Goal: Task Accomplishment & Management: Manage account settings

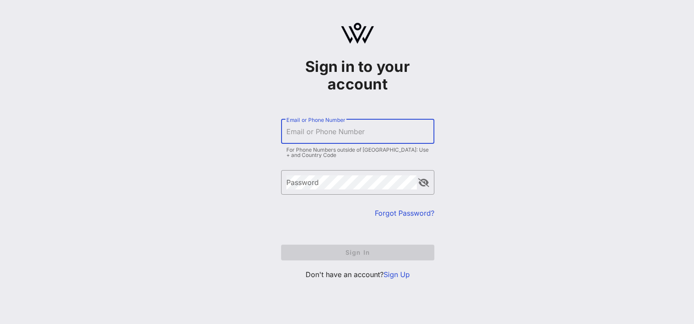
click at [329, 133] on input "Email or Phone Number" at bounding box center [357, 131] width 143 height 14
click at [399, 272] on link "Sign Up" at bounding box center [397, 274] width 26 height 9
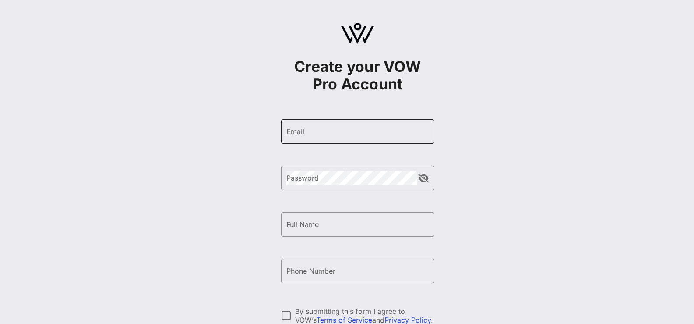
click at [345, 139] on div "Email" at bounding box center [357, 131] width 143 height 25
click at [379, 134] on input "[EMAIL_ADDRESS]" at bounding box center [357, 131] width 143 height 14
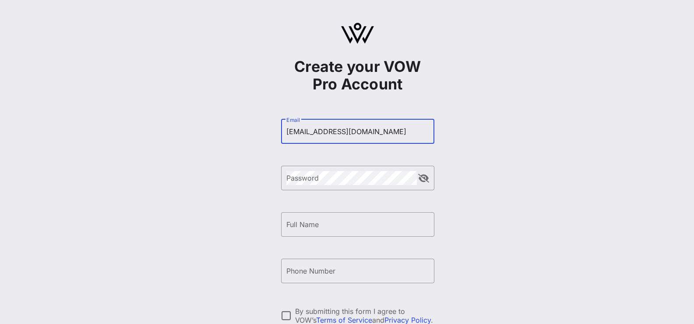
type input "[EMAIL_ADDRESS][DOMAIN_NAME]"
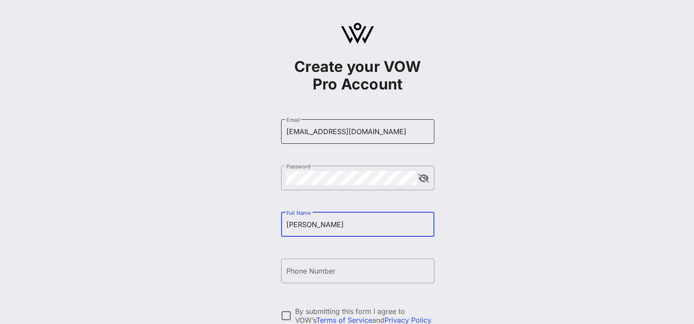
type input "[PERSON_NAME]"
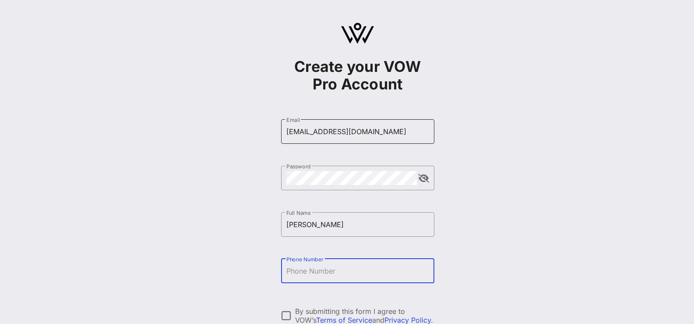
type input "H"
click at [326, 230] on input "[PERSON_NAME]" at bounding box center [357, 224] width 143 height 14
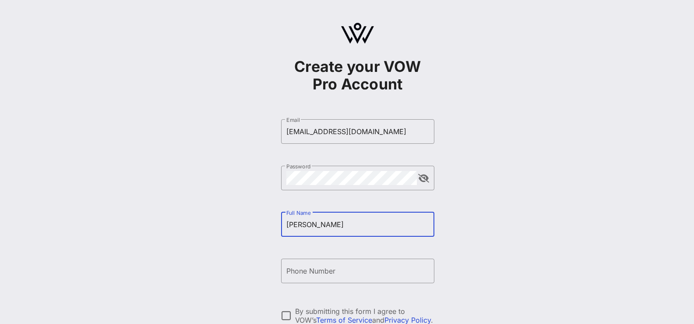
type input "[PERSON_NAME]"
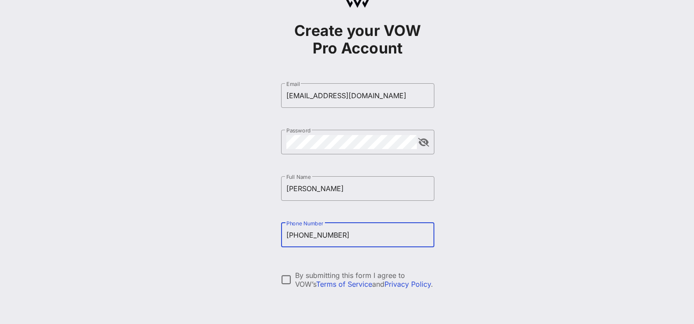
scroll to position [101, 0]
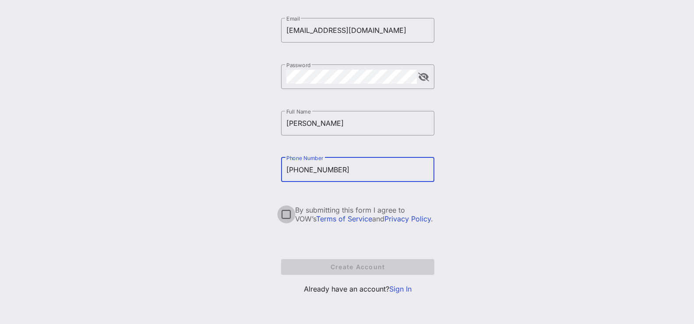
type input "[PHONE_NUMBER]"
click at [287, 212] on div at bounding box center [286, 214] width 15 height 15
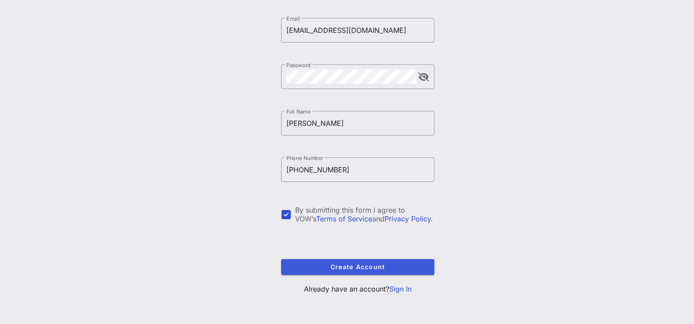
drag, startPoint x: 293, startPoint y: 255, endPoint x: 293, endPoint y: 263, distance: 7.9
click at [293, 258] on form "​ Email [EMAIL_ADDRESS][DOMAIN_NAME] ​ Password ​ Full Name [PERSON_NAME] ​ Pho…" at bounding box center [357, 146] width 153 height 274
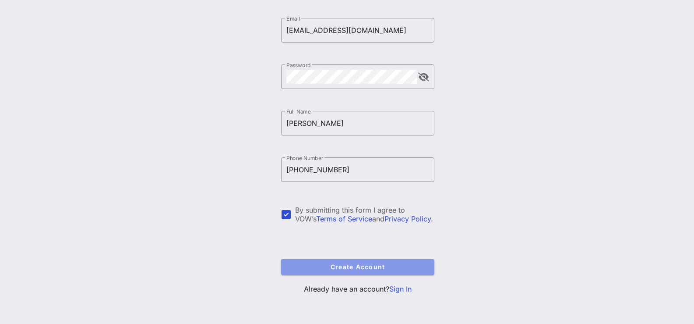
click at [293, 263] on span "Create Account" at bounding box center [357, 266] width 139 height 7
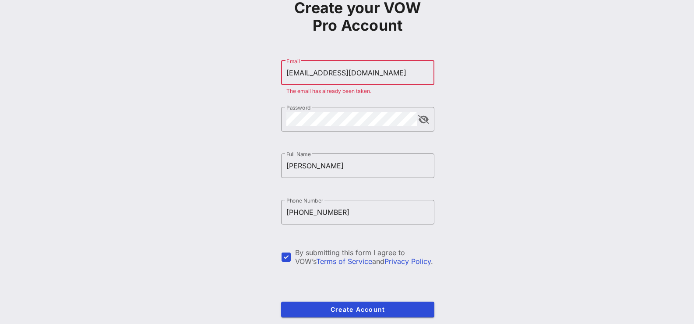
scroll to position [0, 0]
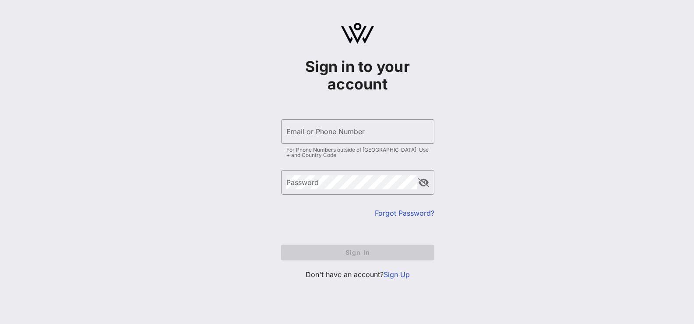
click at [386, 210] on link "Forgot Password?" at bounding box center [405, 213] width 60 height 9
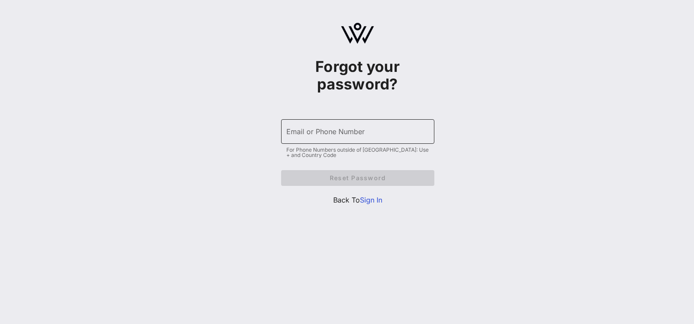
click at [320, 134] on input "Email or Phone Number" at bounding box center [357, 131] width 143 height 14
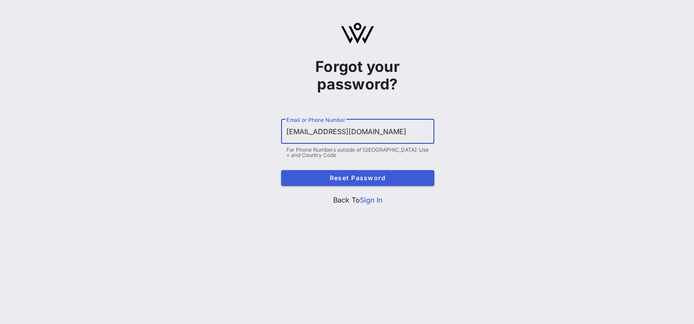
type input "[EMAIL_ADDRESS][DOMAIN_NAME]"
click at [400, 177] on span "Reset Password" at bounding box center [357, 177] width 139 height 7
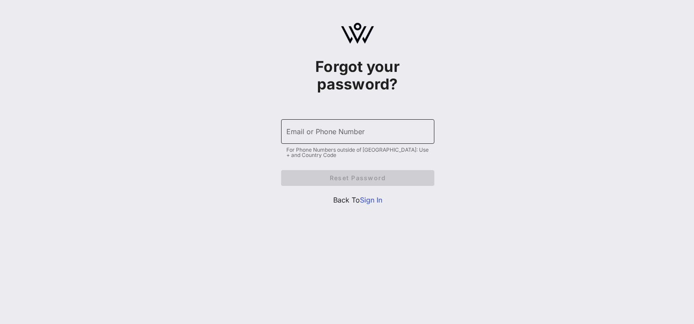
click at [386, 137] on input "Email or Phone Number" at bounding box center [357, 131] width 143 height 14
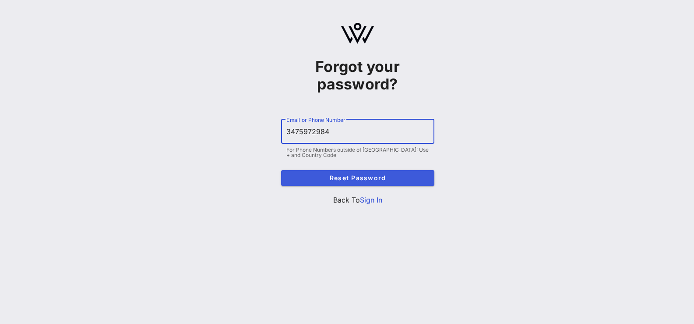
type input "3475972984"
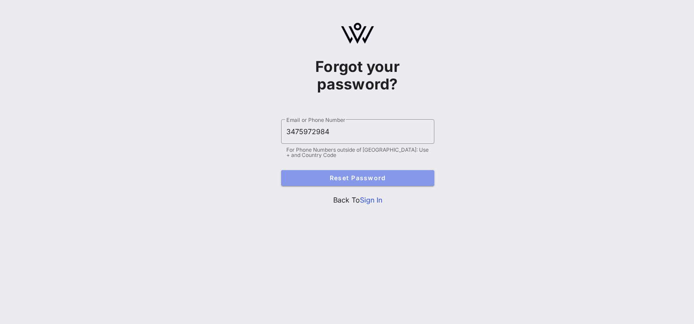
click at [397, 176] on span "Reset Password" at bounding box center [357, 177] width 139 height 7
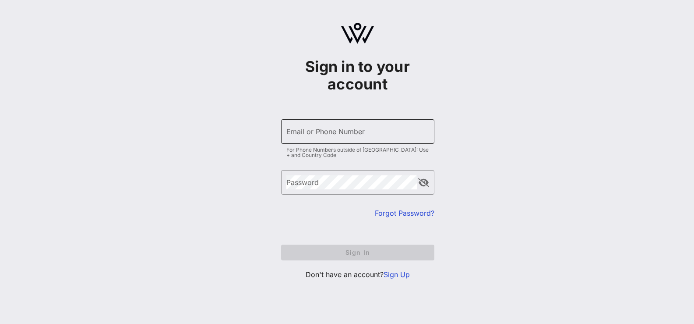
click at [387, 138] on input "Email or Phone Number" at bounding box center [357, 131] width 143 height 14
click at [387, 138] on input "ahall@sunriver.orf" at bounding box center [357, 131] width 143 height 14
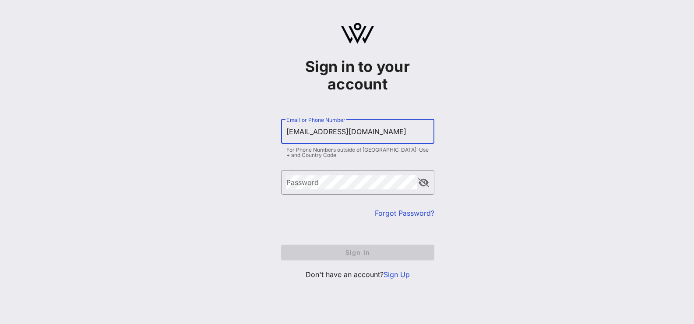
type input "[EMAIL_ADDRESS][DOMAIN_NAME]"
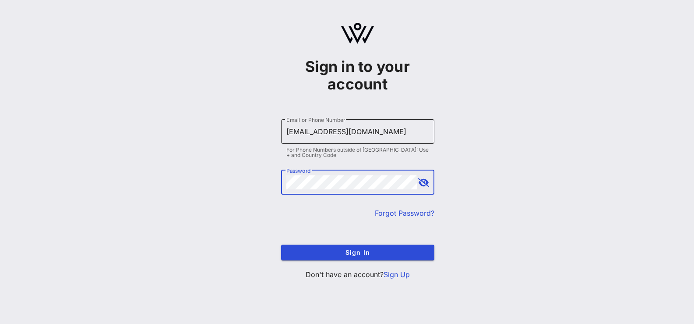
click at [281, 244] on button "Sign In" at bounding box center [357, 252] width 153 height 16
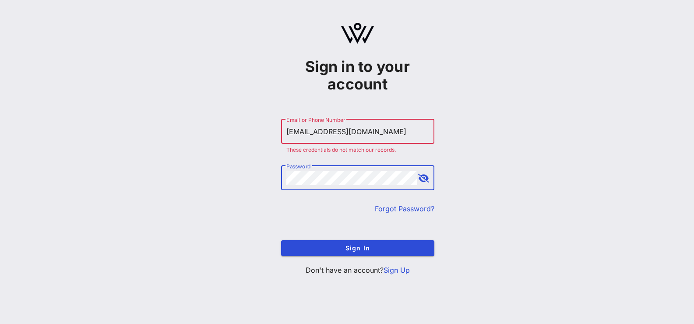
click at [281, 240] on button "Sign In" at bounding box center [357, 248] width 153 height 16
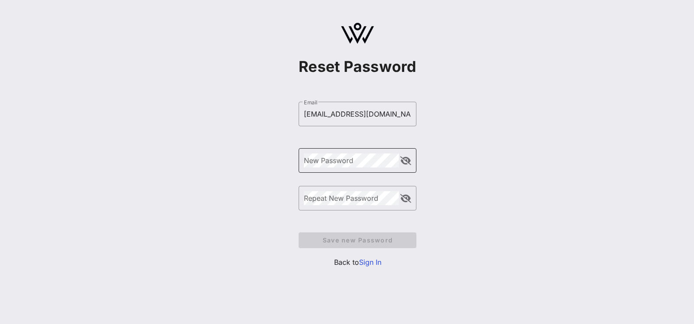
click at [349, 168] on div "New Password" at bounding box center [351, 160] width 95 height 25
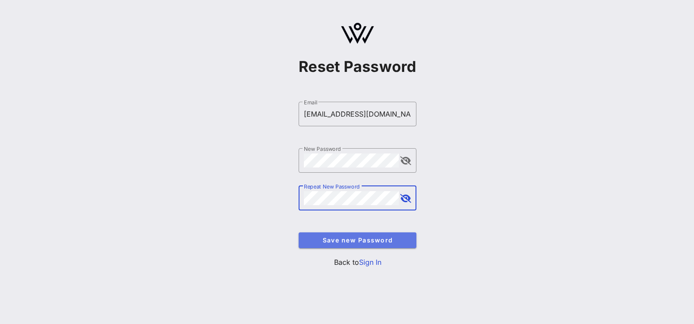
click at [375, 239] on span "Save new Password" at bounding box center [358, 239] width 104 height 7
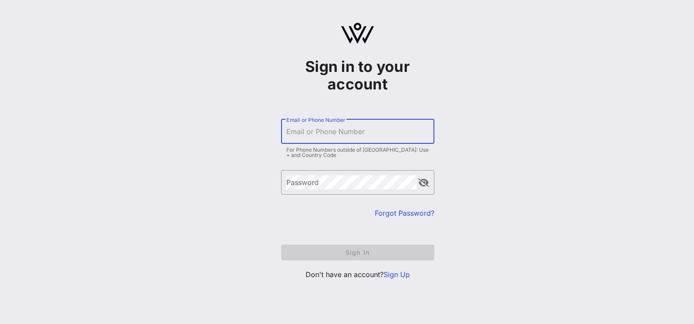
click at [341, 134] on input "Email or Phone Number" at bounding box center [357, 131] width 143 height 14
click at [329, 129] on input "Email or Phone Number" at bounding box center [357, 131] width 143 height 14
type input "[EMAIL_ADDRESS][DOMAIN_NAME]"
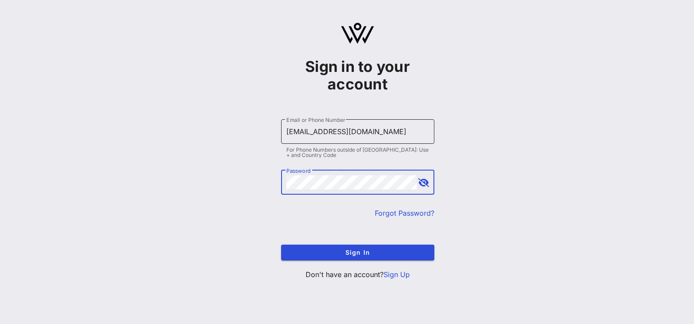
click at [281, 244] on button "Sign In" at bounding box center [357, 252] width 153 height 16
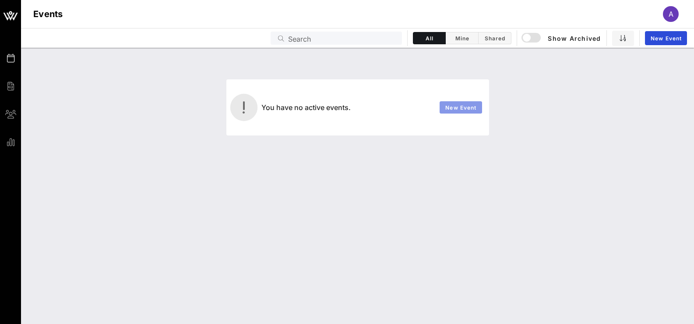
click at [466, 110] on span "New Event" at bounding box center [461, 107] width 32 height 7
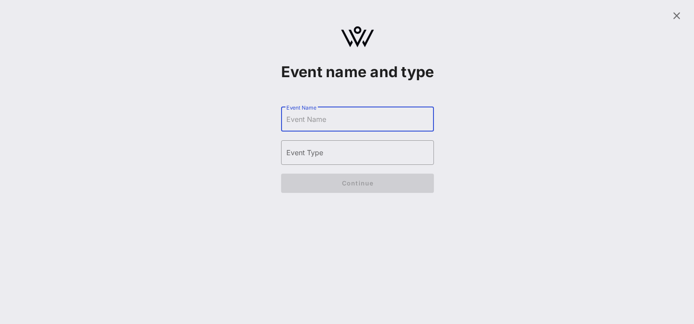
click at [313, 126] on input "Event Name" at bounding box center [357, 119] width 143 height 14
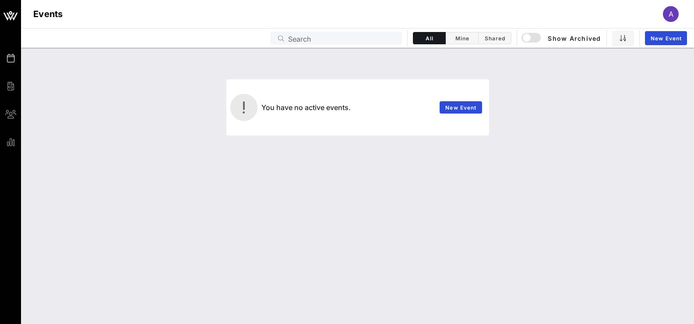
click at [456, 113] on div "New Event" at bounding box center [461, 107] width 53 height 23
click at [454, 110] on span "New Event" at bounding box center [461, 107] width 32 height 7
click at [666, 18] on div "A" at bounding box center [671, 14] width 16 height 16
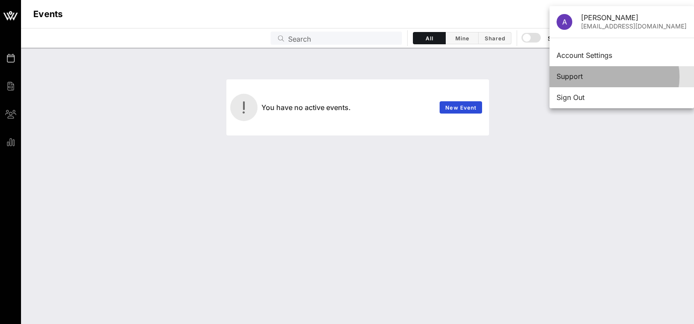
click at [562, 76] on div "Support" at bounding box center [622, 76] width 131 height 8
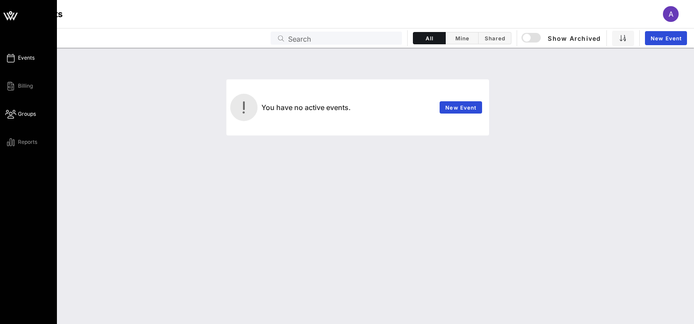
click at [18, 117] on span "Groups" at bounding box center [27, 114] width 18 height 8
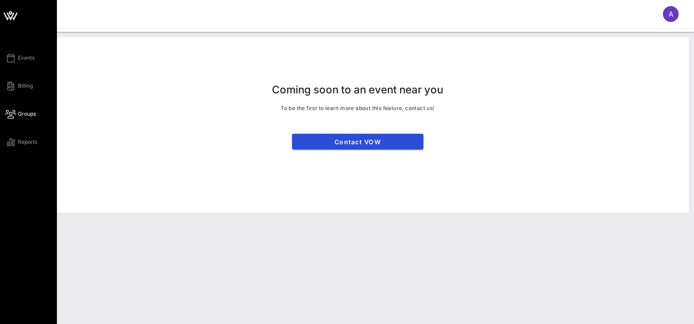
click at [23, 80] on div "Events Billing Groups Reports" at bounding box center [31, 100] width 52 height 95
click at [23, 87] on span "Billing" at bounding box center [25, 86] width 15 height 8
click at [27, 64] on div "Events Billing Groups Reports" at bounding box center [31, 100] width 52 height 95
click at [31, 52] on div "Events Billing Groups Reports" at bounding box center [28, 162] width 57 height 324
click at [31, 60] on span "Events" at bounding box center [26, 58] width 17 height 8
